Goal: Task Accomplishment & Management: Manage account settings

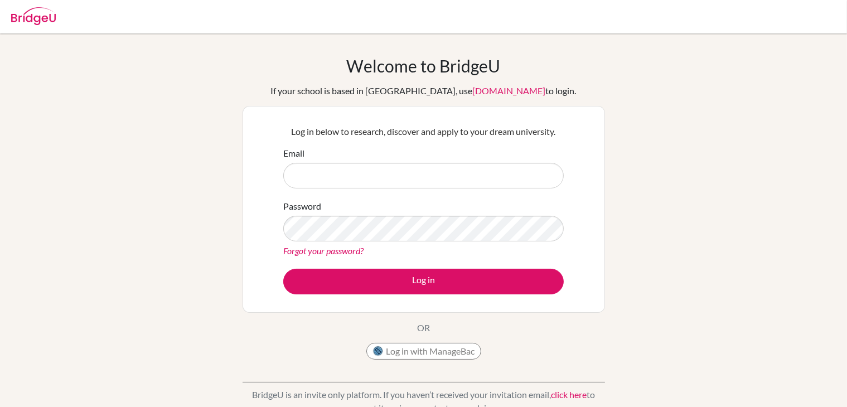
click at [353, 183] on input "Email" at bounding box center [423, 176] width 280 height 26
type input "lucy.heartfilia2822@gmail.com"
click at [330, 251] on link "Forgot your password?" at bounding box center [323, 250] width 80 height 11
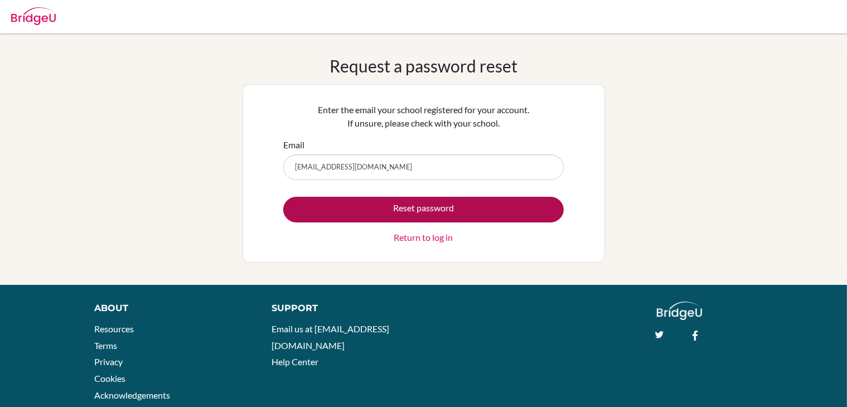
type input "lucy.heartfilia2822@gmail.com"
click at [358, 212] on button "Reset password" at bounding box center [423, 210] width 280 height 26
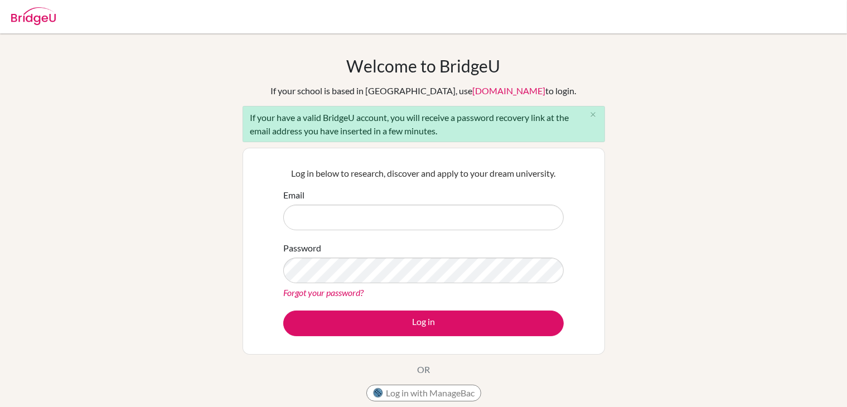
click at [614, 343] on div "Welcome to [GEOGRAPHIC_DATA] If your school is based in [GEOGRAPHIC_DATA], use …" at bounding box center [423, 259] width 847 height 406
